Goal: Transaction & Acquisition: Purchase product/service

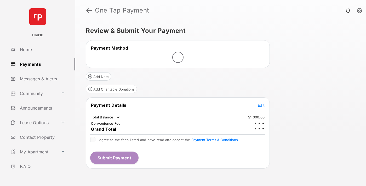
click at [261, 103] on span "Edit" at bounding box center [261, 105] width 7 height 4
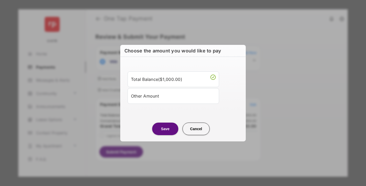
click at [173, 96] on div "Other Amount" at bounding box center [173, 95] width 85 height 9
type input "****"
click at [165, 135] on button "Save" at bounding box center [165, 129] width 26 height 13
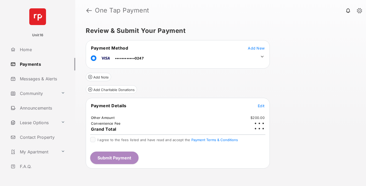
click at [262, 57] on icon at bounding box center [262, 56] width 5 height 5
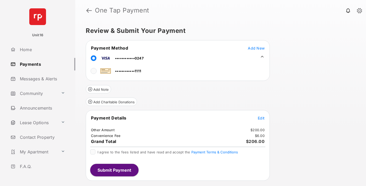
click at [261, 118] on span "Edit" at bounding box center [261, 118] width 7 height 4
click at [114, 170] on button "Submit Payment" at bounding box center [114, 170] width 48 height 13
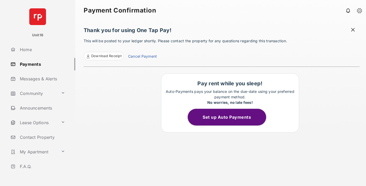
click at [142, 57] on link "Cancel Payment" at bounding box center [142, 57] width 29 height 7
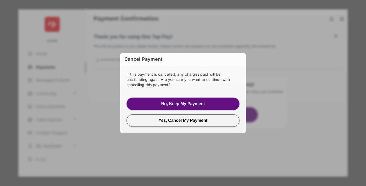
click at [183, 120] on button "Yes, Cancel My Payment" at bounding box center [182, 120] width 113 height 13
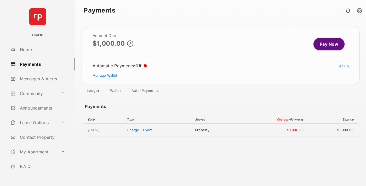
click at [105, 76] on link "Manage Wallet" at bounding box center [105, 75] width 25 height 4
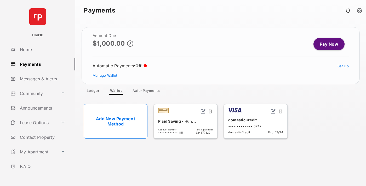
click at [280, 112] on button at bounding box center [280, 112] width 5 height 6
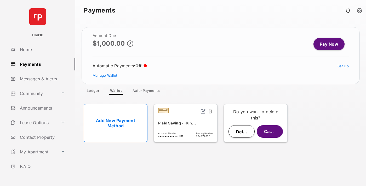
click at [241, 132] on button "Delete" at bounding box center [241, 131] width 26 height 13
